Goal: Check status: Check status

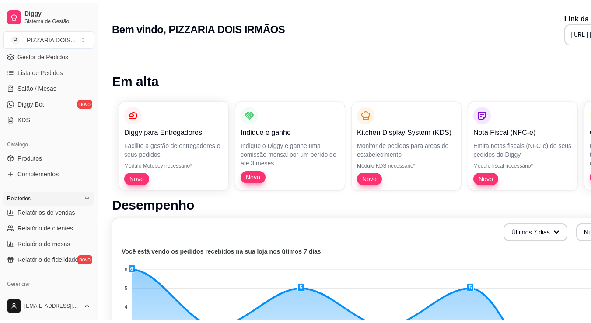
scroll to position [219, 0]
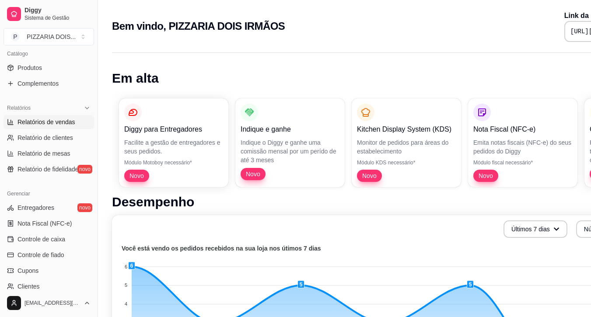
click at [50, 126] on span "Relatórios de vendas" at bounding box center [46, 122] width 58 height 9
select select "ALL"
select select "0"
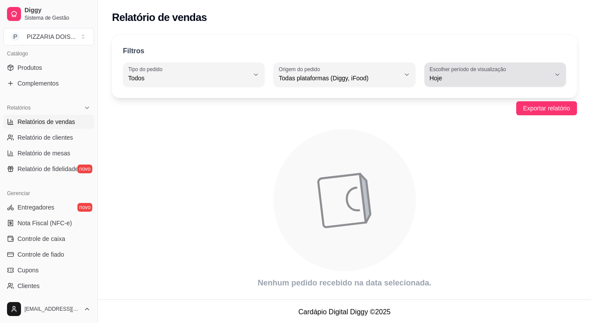
click at [490, 83] on span "Hoje" at bounding box center [489, 78] width 121 height 9
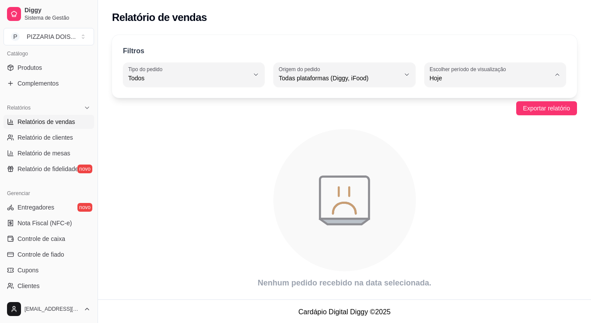
click at [476, 167] on span "15 dias" at bounding box center [491, 163] width 101 height 8
type input "15"
select select "15"
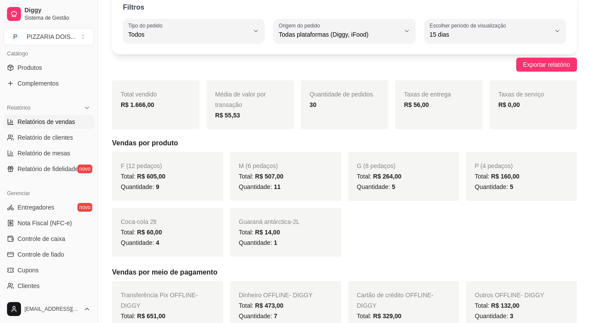
scroll to position [87, 0]
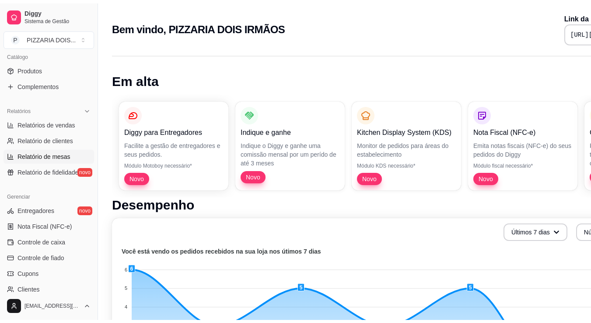
scroll to position [175, 0]
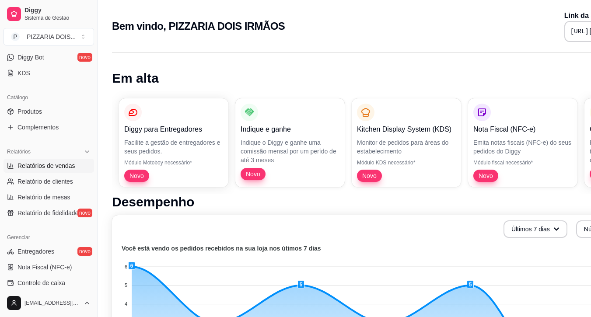
click at [75, 170] on span "Relatórios de vendas" at bounding box center [46, 165] width 58 height 9
select select "ALL"
select select "0"
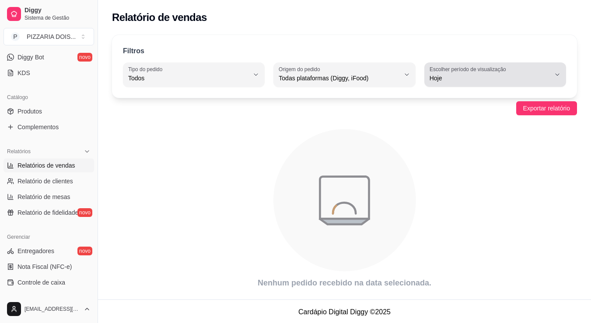
click at [466, 83] on span "Hoje" at bounding box center [489, 78] width 121 height 9
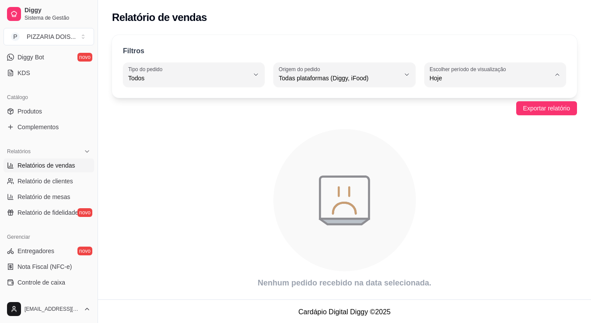
click at [451, 167] on span "15 dias" at bounding box center [491, 163] width 101 height 8
type input "15"
select select "15"
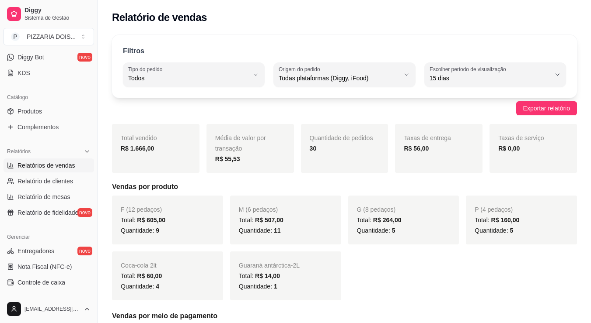
scroll to position [44, 0]
